Goal: Book appointment/travel/reservation

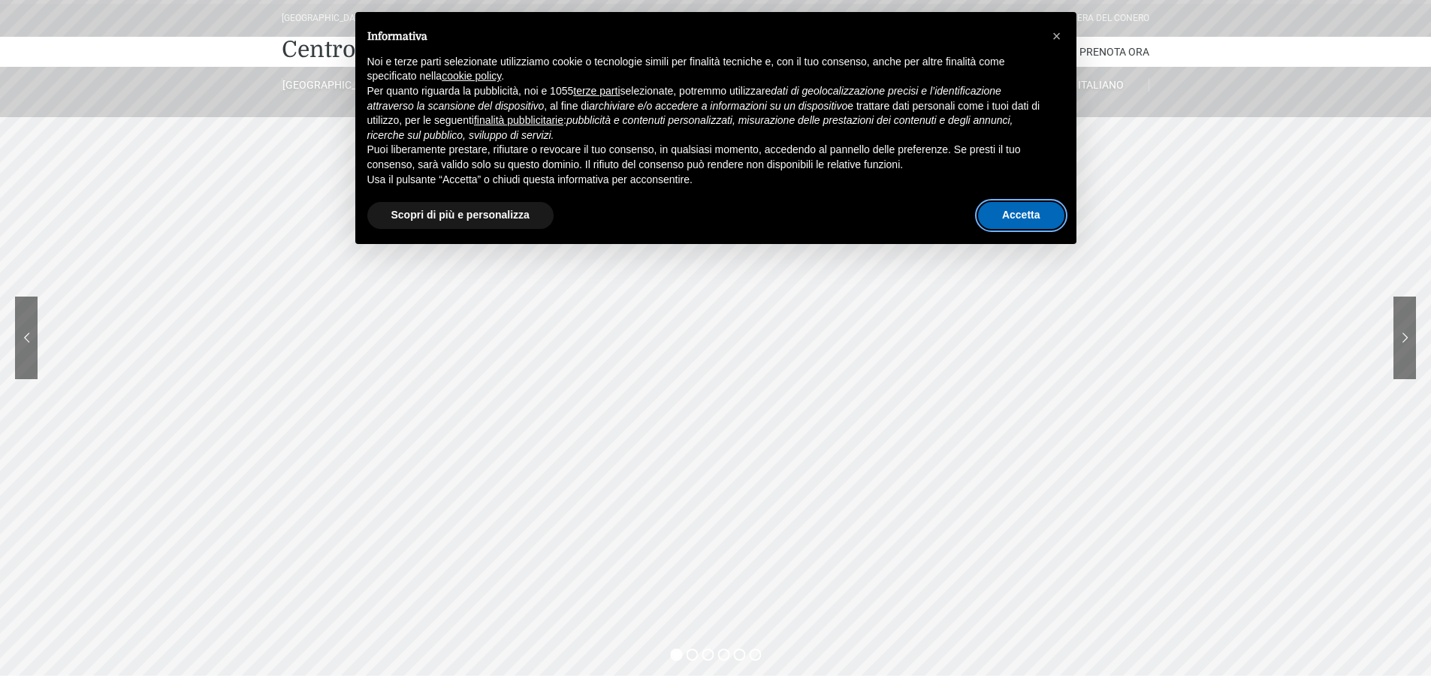
click at [1020, 216] on button "Accetta" at bounding box center [1021, 215] width 86 height 27
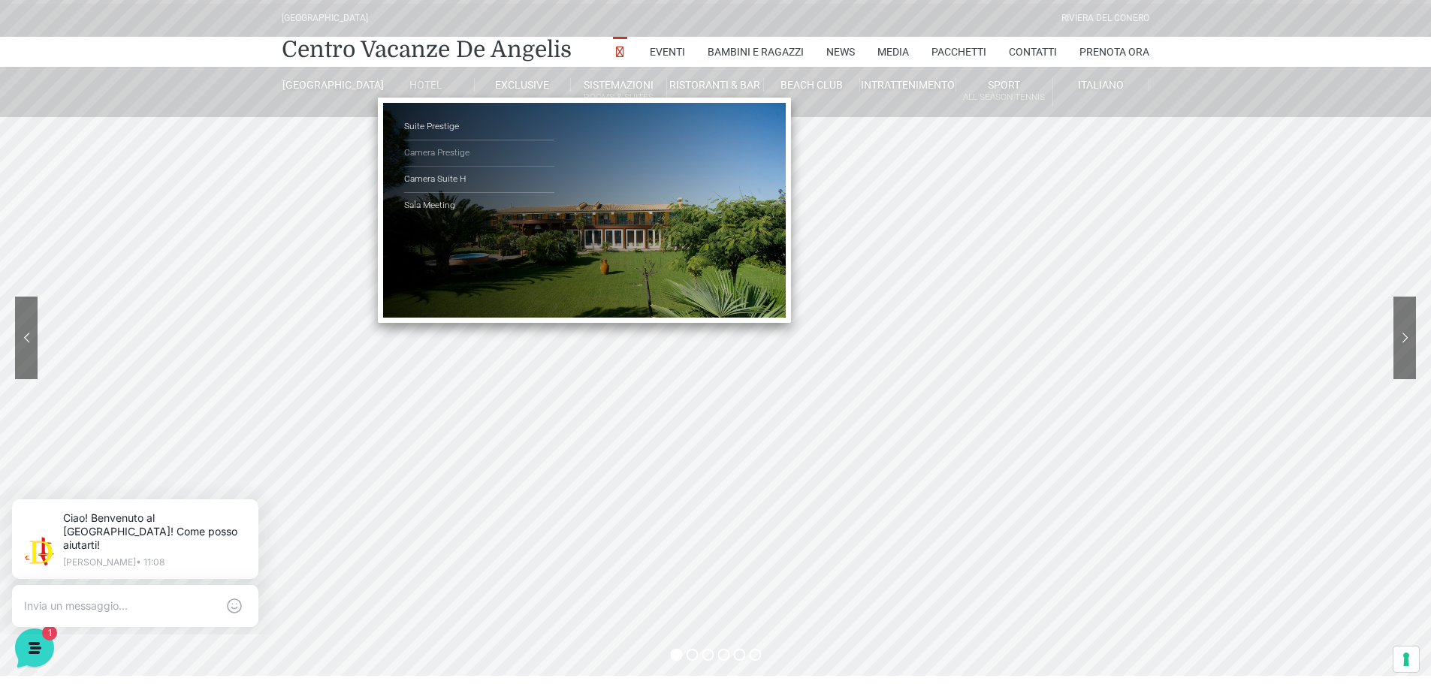
click at [427, 148] on link "Camera Prestige" at bounding box center [479, 153] width 150 height 26
